Goal: Navigation & Orientation: Understand site structure

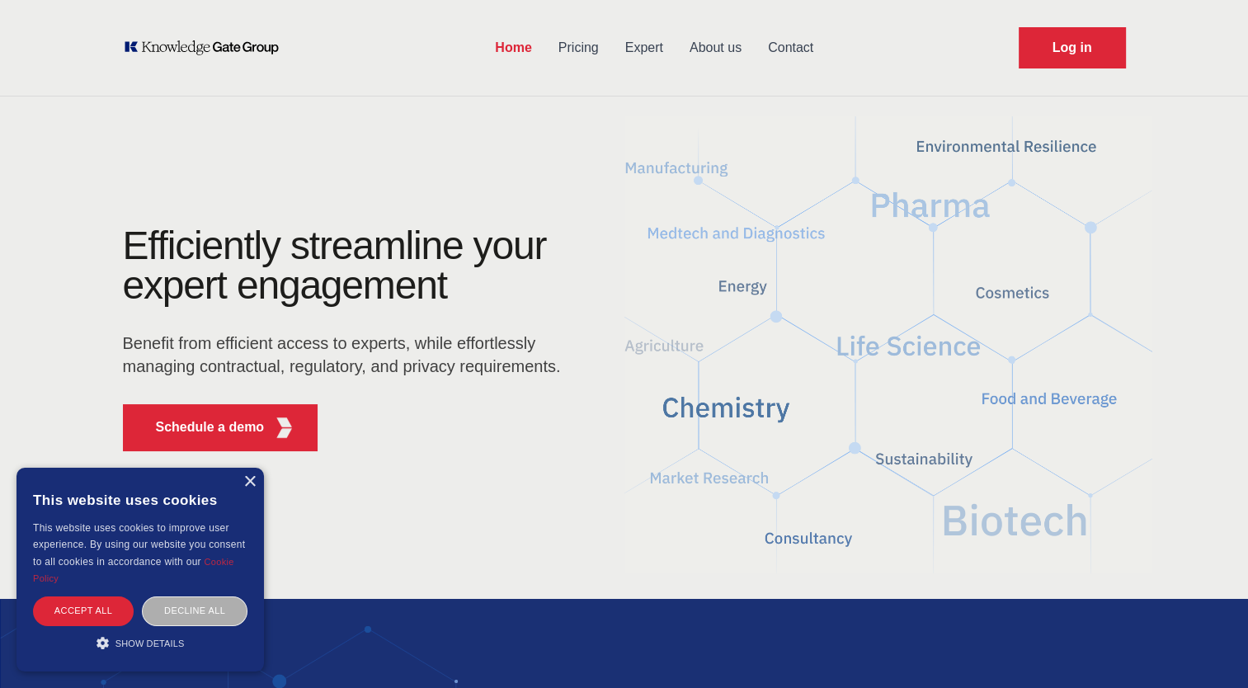
click at [185, 615] on div "Decline all" at bounding box center [195, 610] width 106 height 29
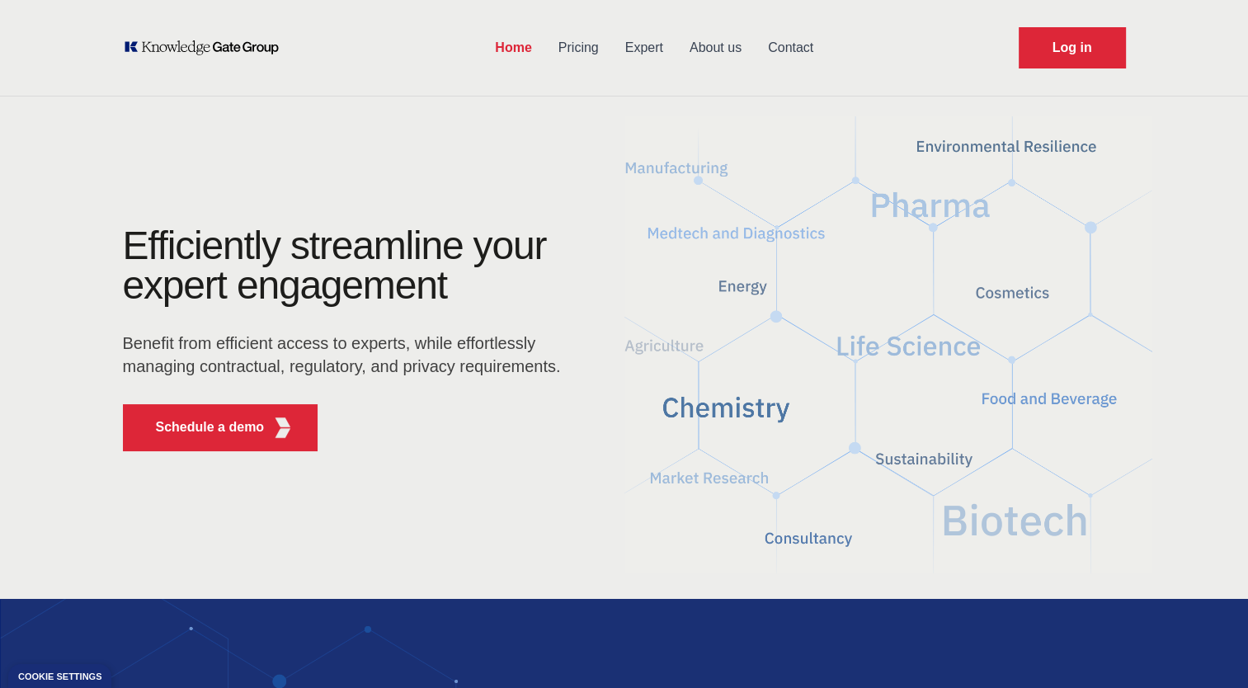
click at [581, 46] on link "Pricing" at bounding box center [578, 47] width 67 height 43
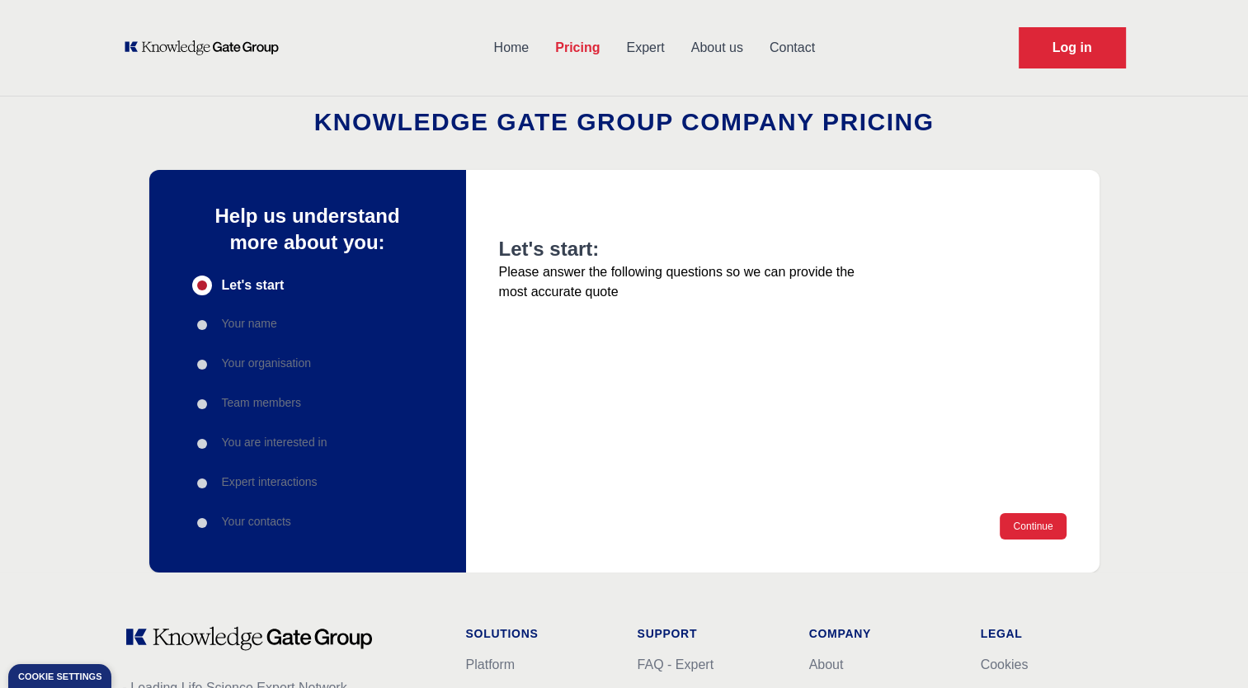
click at [661, 48] on link "Expert" at bounding box center [645, 47] width 64 height 43
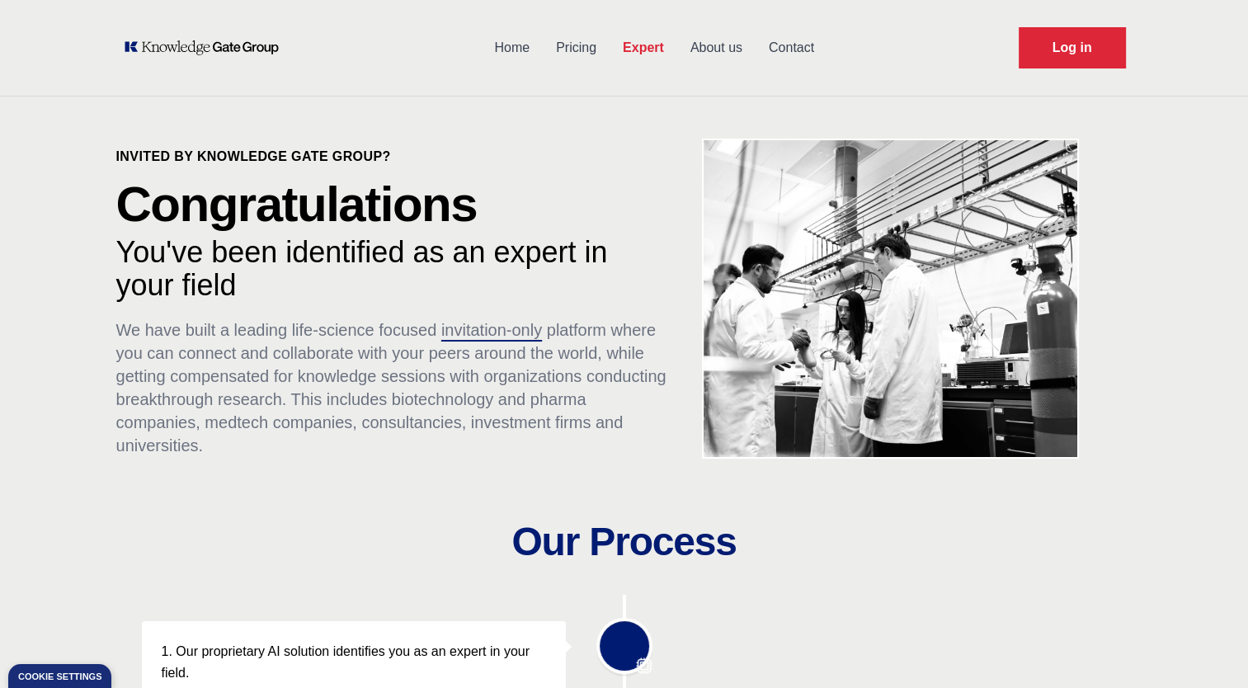
click at [716, 45] on link "About us" at bounding box center [716, 47] width 78 height 43
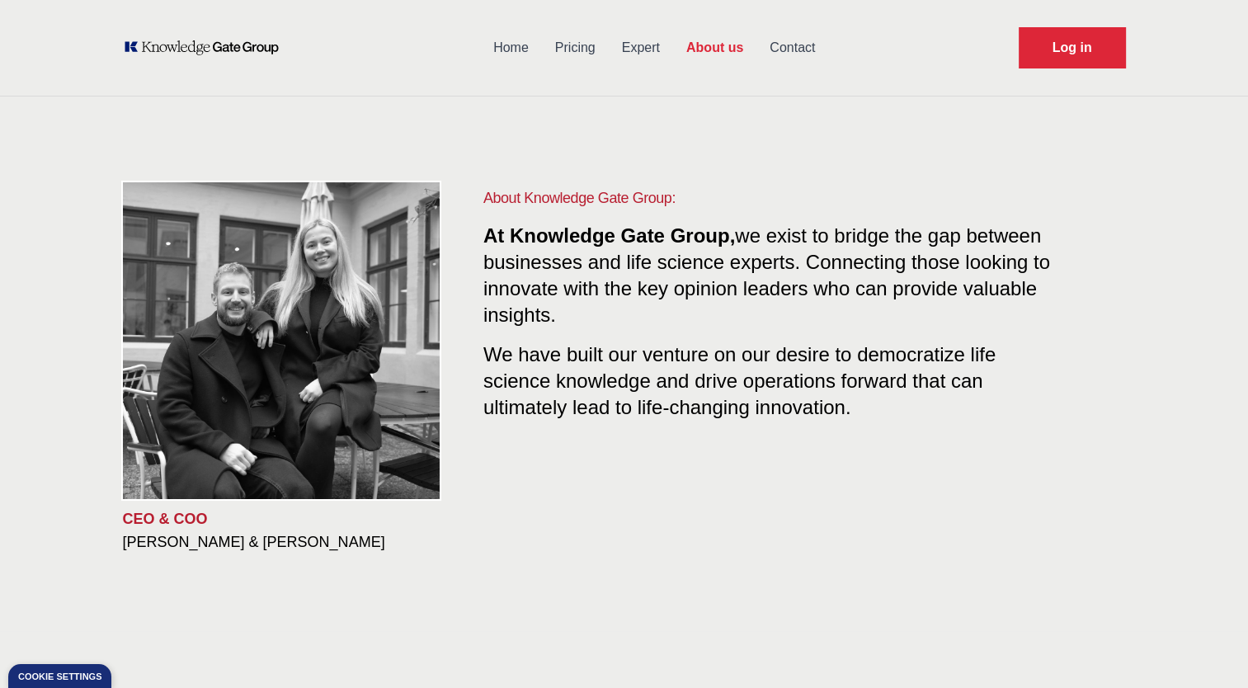
click at [800, 49] on link "Contact" at bounding box center [793, 47] width 72 height 43
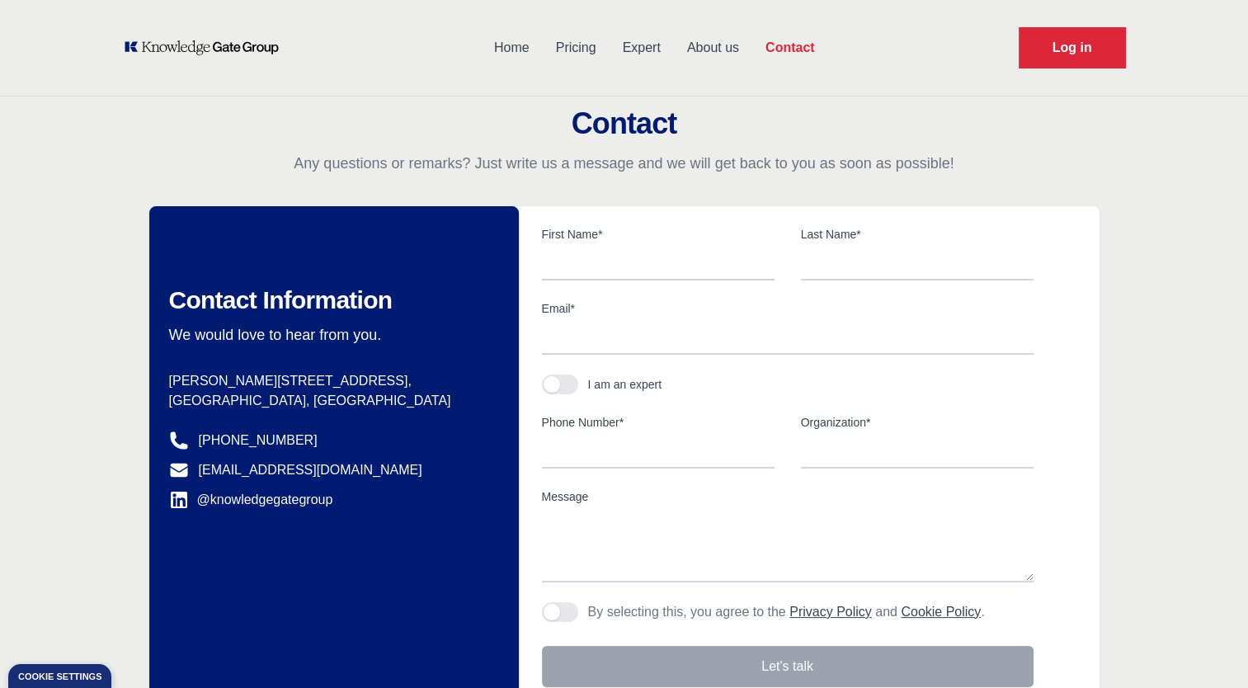
click at [693, 50] on link "About us" at bounding box center [713, 47] width 78 height 43
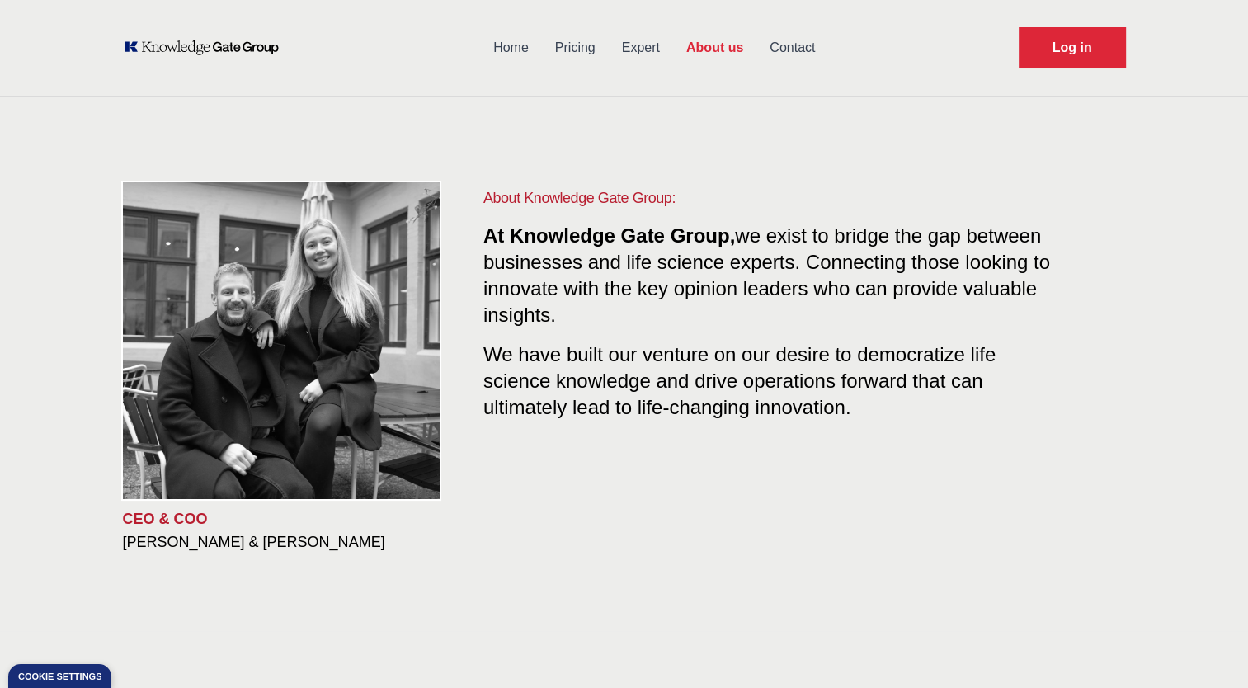
click at [597, 48] on link "Pricing" at bounding box center [575, 47] width 67 height 43
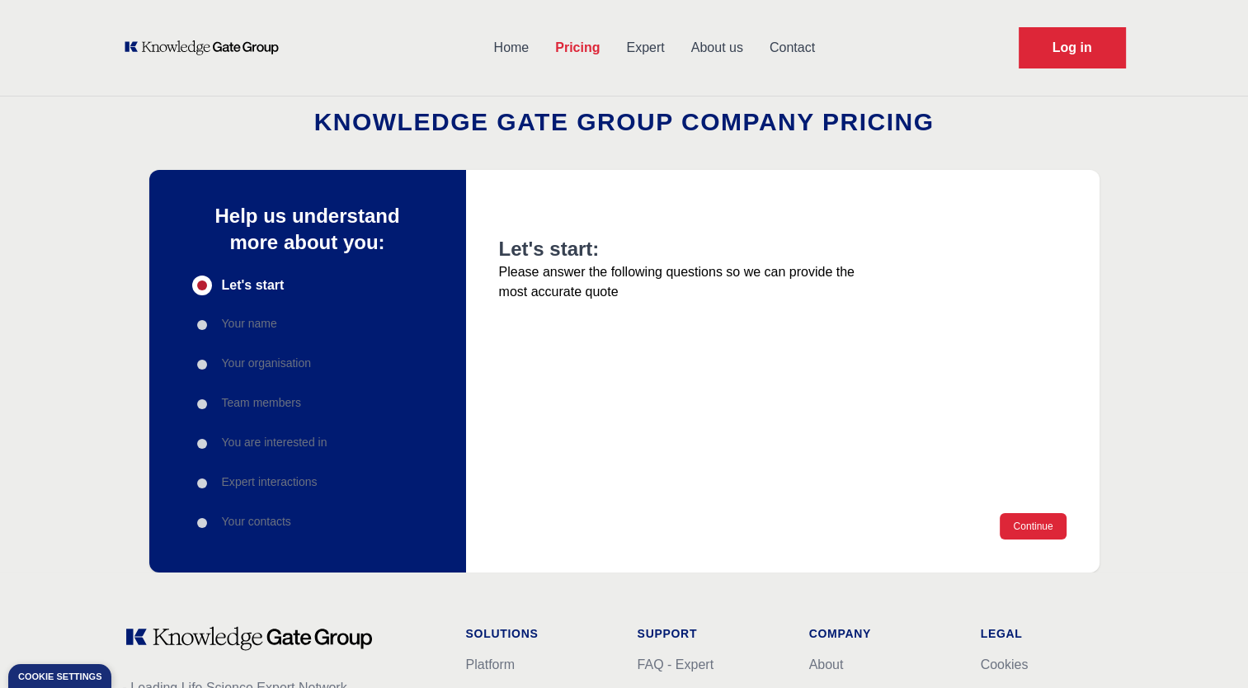
click at [515, 43] on link "Home" at bounding box center [512, 47] width 62 height 43
